Goal: Find specific page/section: Find specific page/section

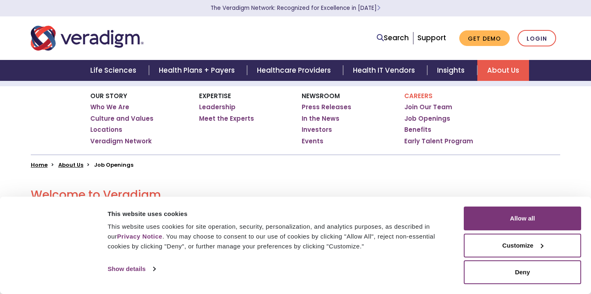
scroll to position [108, 0]
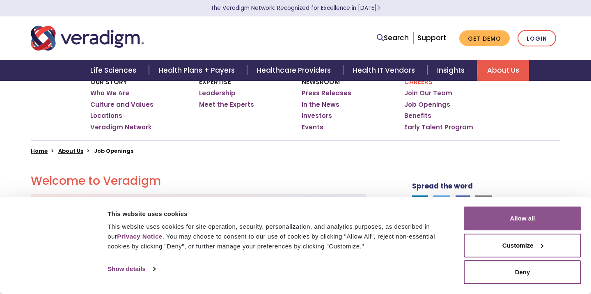
drag, startPoint x: 551, startPoint y: 222, endPoint x: 546, endPoint y: 221, distance: 5.8
click at [551, 222] on button "Allow all" at bounding box center [522, 218] width 117 height 24
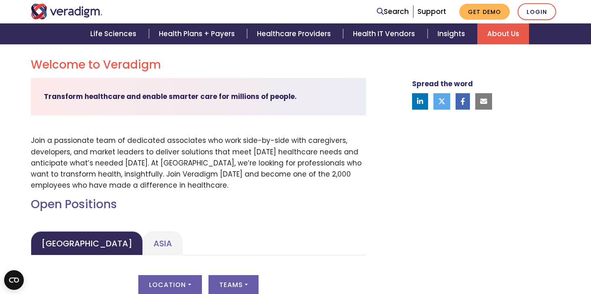
scroll to position [226, 0]
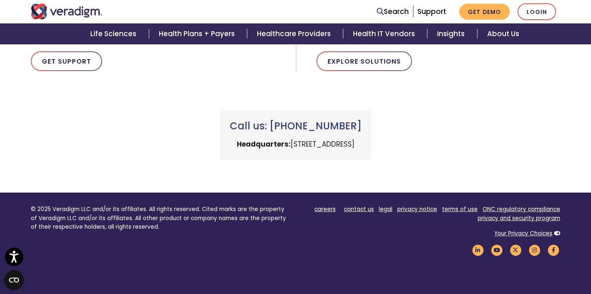
scroll to position [360, 0]
